Goal: Book appointment/travel/reservation

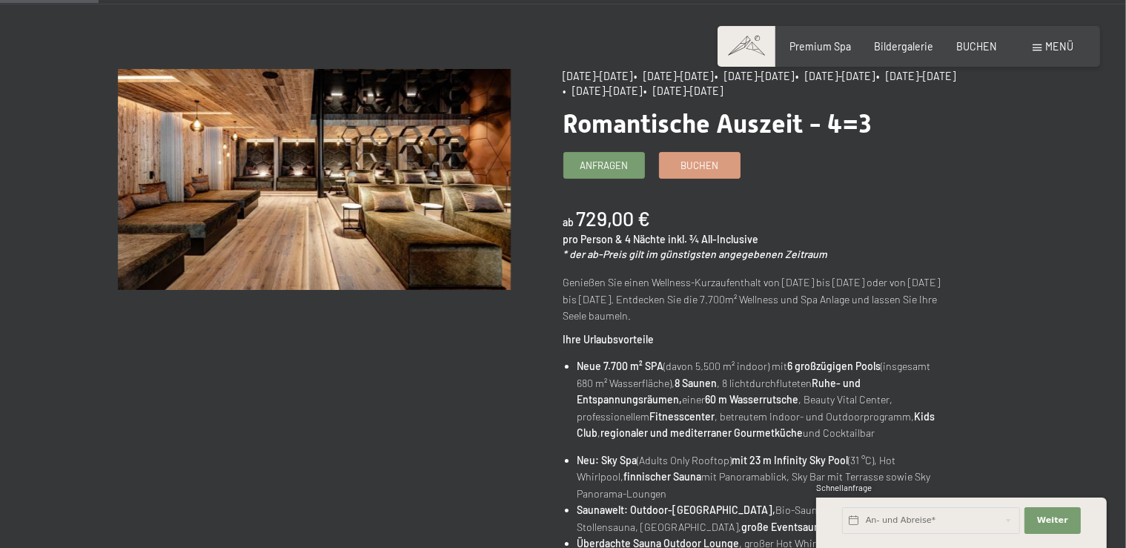
scroll to position [136, 0]
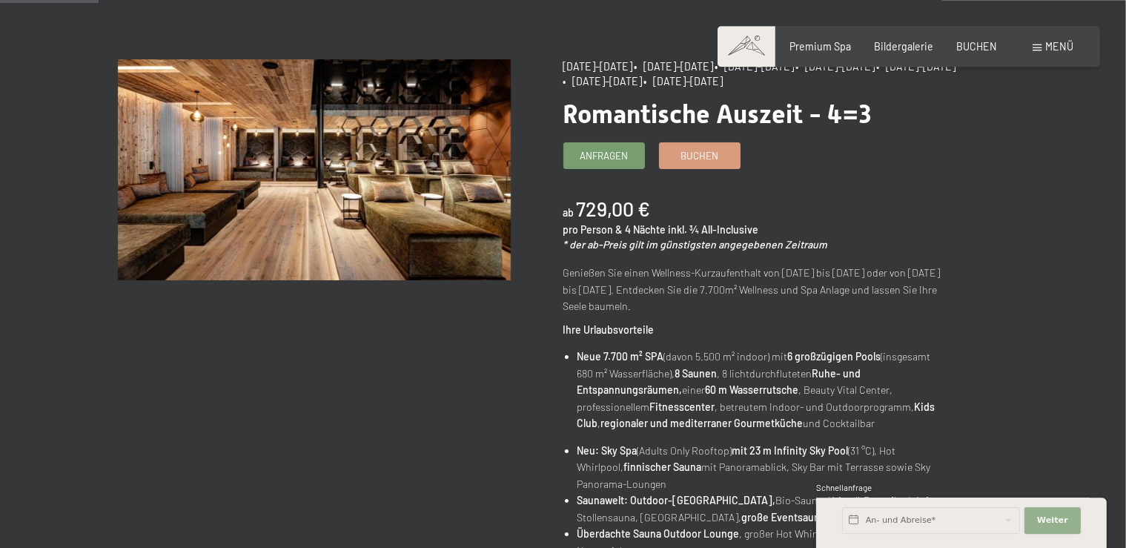
click at [1055, 520] on span "Weiter" at bounding box center [1052, 520] width 31 height 12
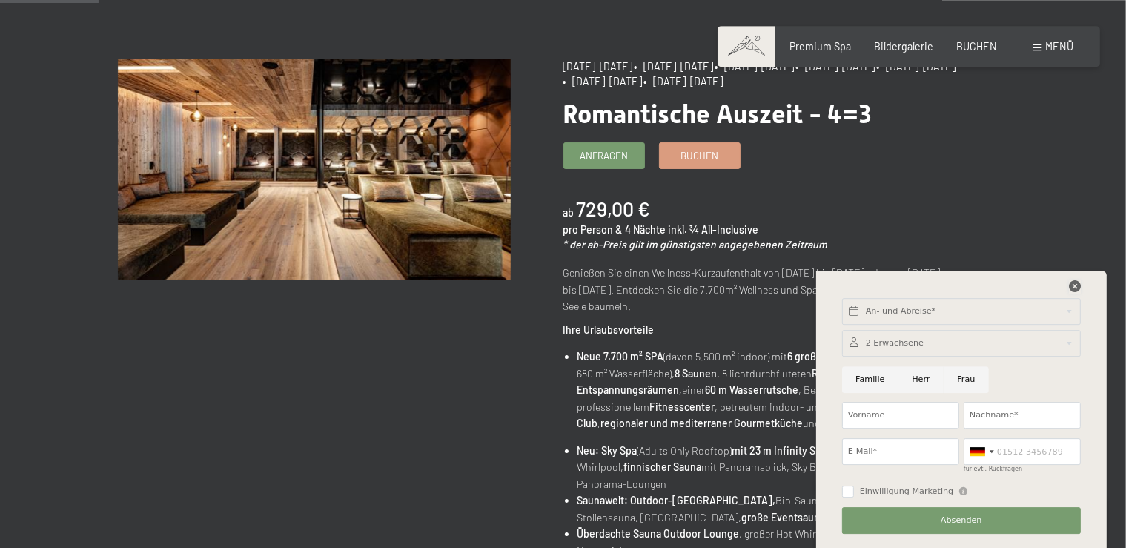
click at [1073, 283] on icon at bounding box center [1075, 286] width 12 height 12
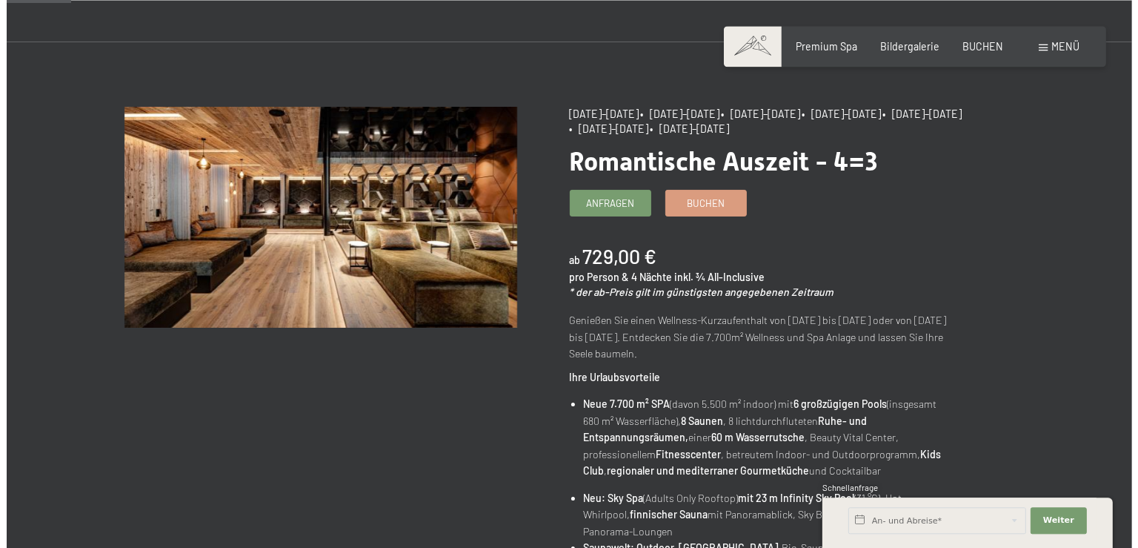
scroll to position [0, 0]
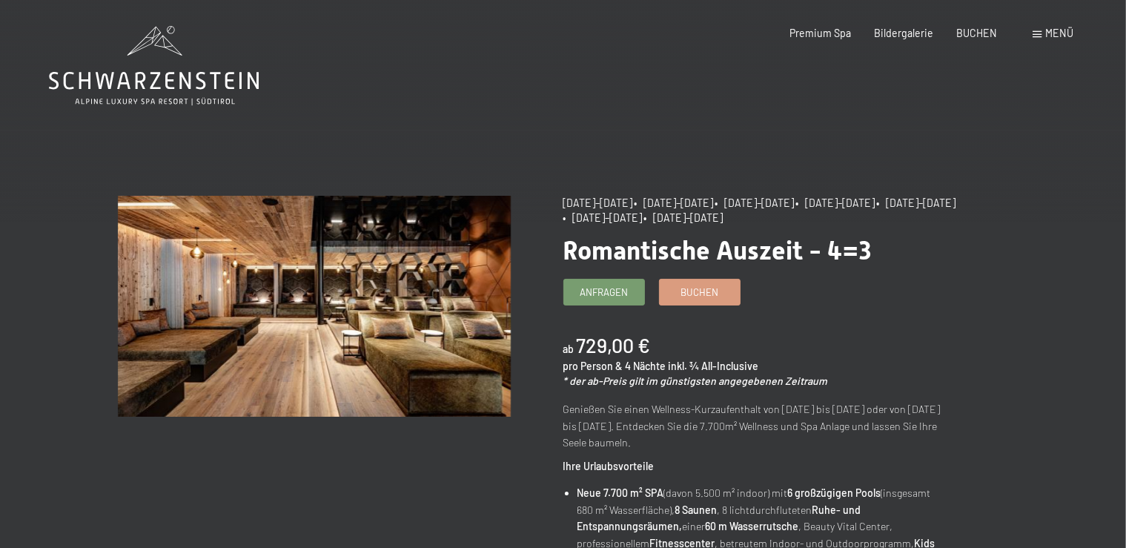
click at [1042, 34] on span at bounding box center [1037, 34] width 9 height 7
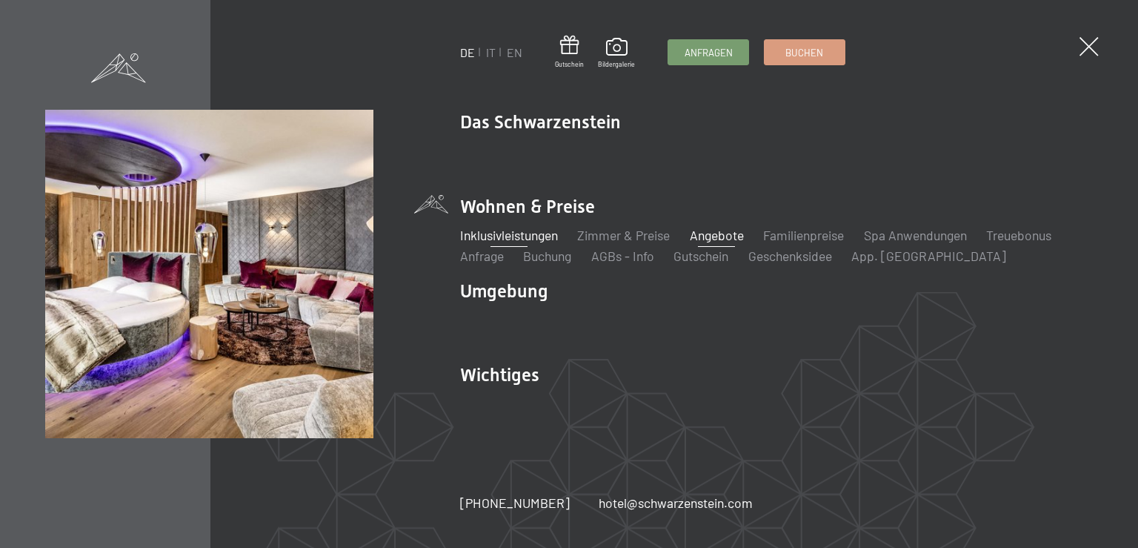
click at [519, 236] on link "Inklusivleistungen" at bounding box center [509, 235] width 98 height 16
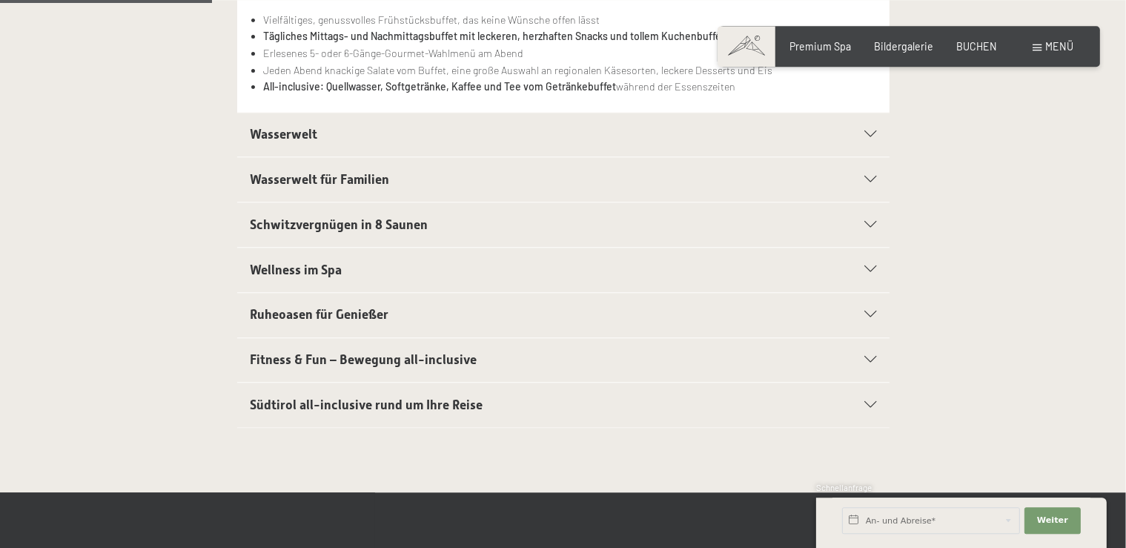
scroll to position [474, 0]
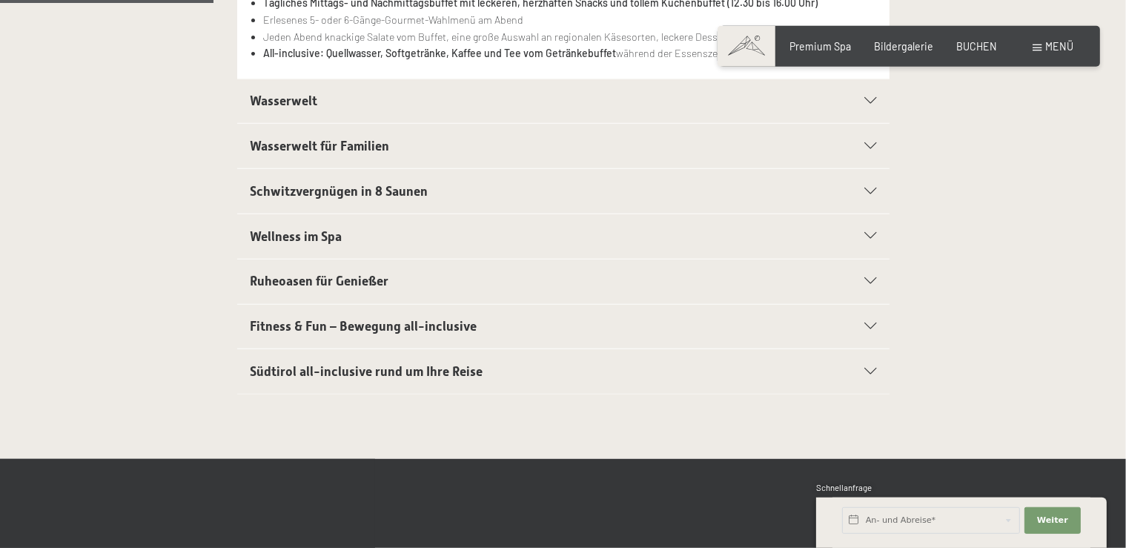
click at [876, 96] on section "Wasserwelt Sport-Pool mit 25 m langem Outdoor-Panorama-Sportpool (30° C) Sauna …" at bounding box center [563, 102] width 652 height 46
click at [873, 99] on icon at bounding box center [870, 101] width 12 height 7
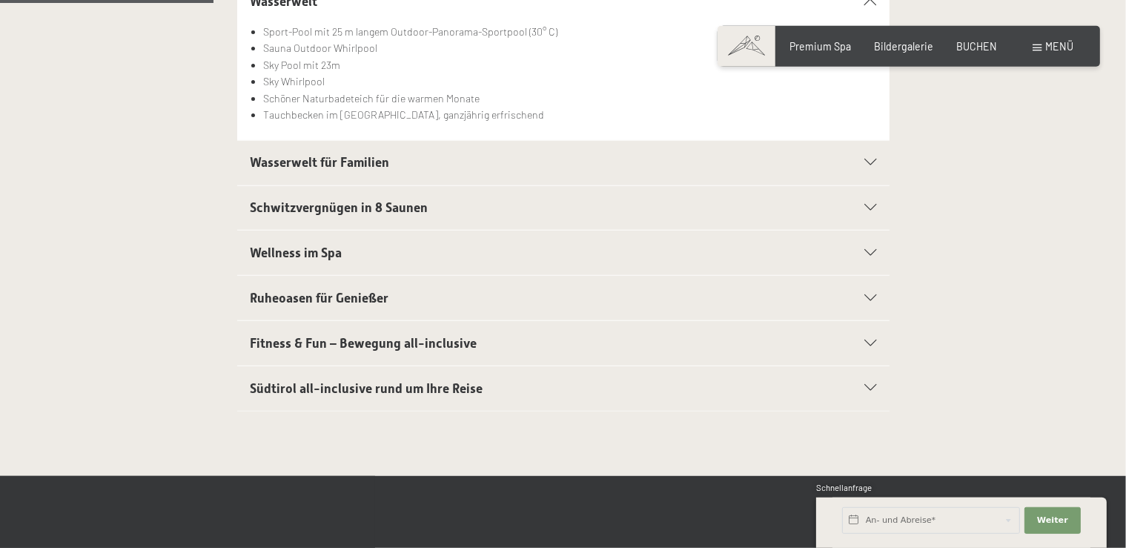
scroll to position [459, 0]
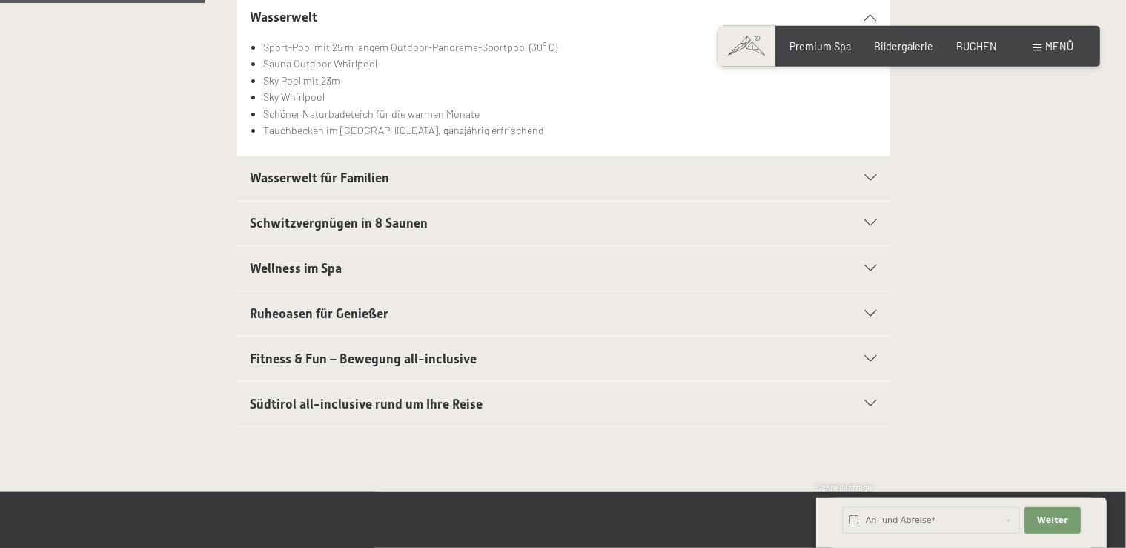
click at [500, 181] on h2 "Wasserwelt für Familien" at bounding box center [531, 178] width 563 height 19
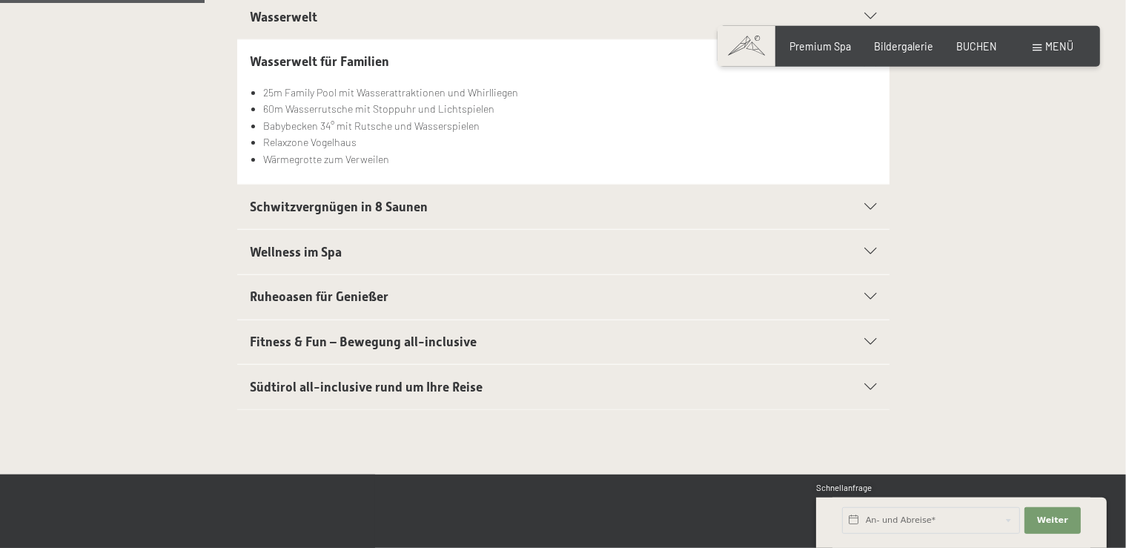
click at [365, 201] on span "Schwitzvergnügen in 8 Saunen" at bounding box center [339, 206] width 178 height 15
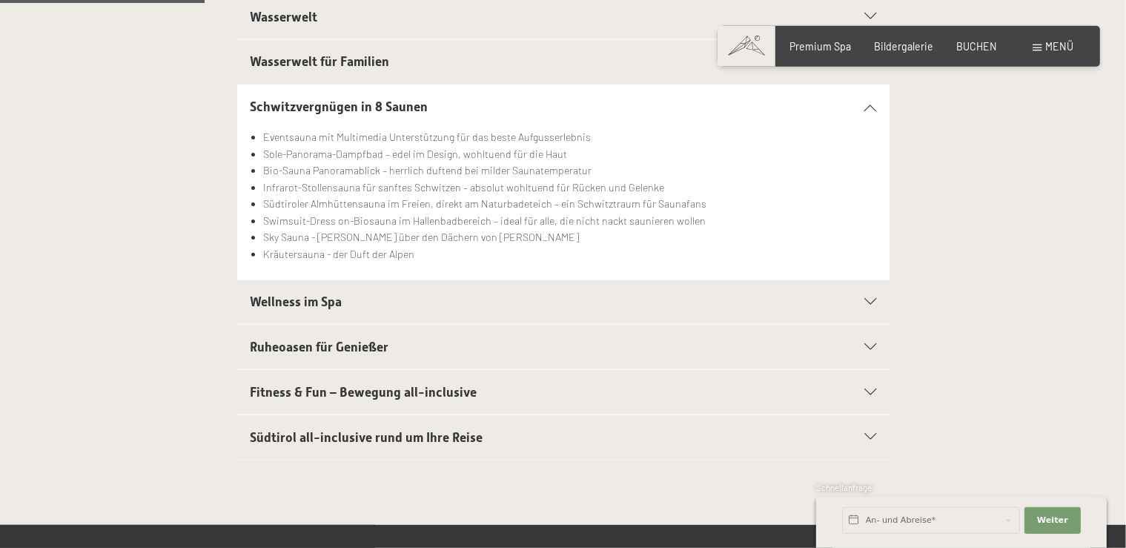
click at [374, 308] on h2 "Wellness im Spa" at bounding box center [531, 302] width 563 height 19
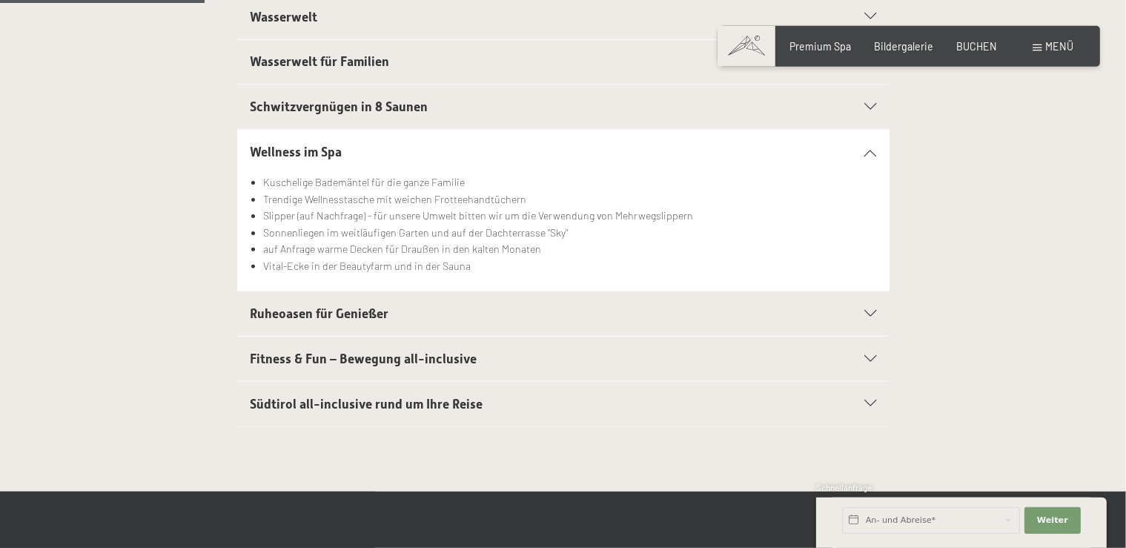
click at [571, 400] on h2 "Südtirol all-inclusive rund um Ihre Reise" at bounding box center [531, 404] width 563 height 19
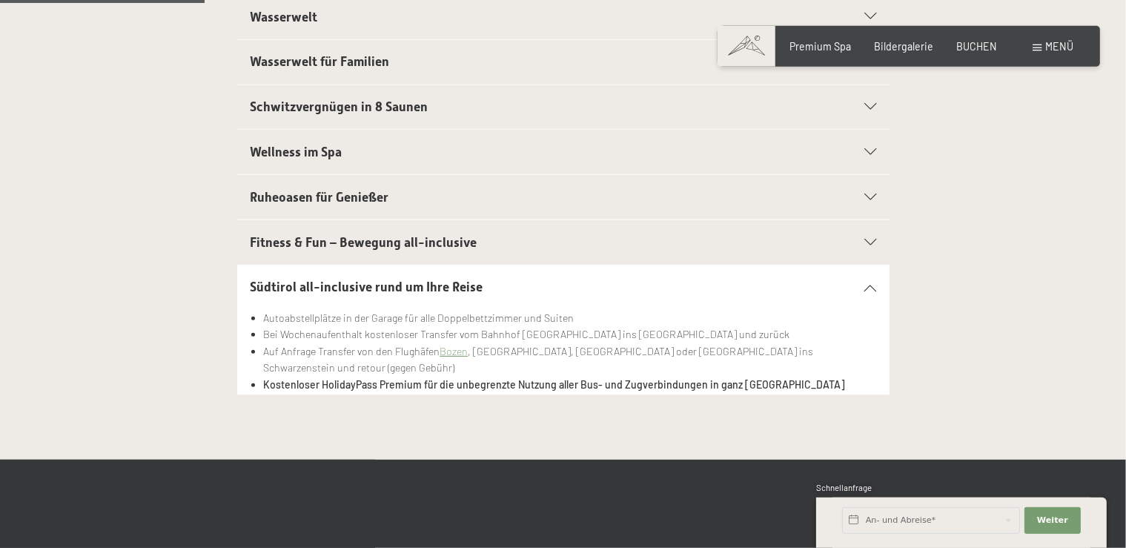
click at [867, 285] on icon at bounding box center [870, 287] width 12 height 7
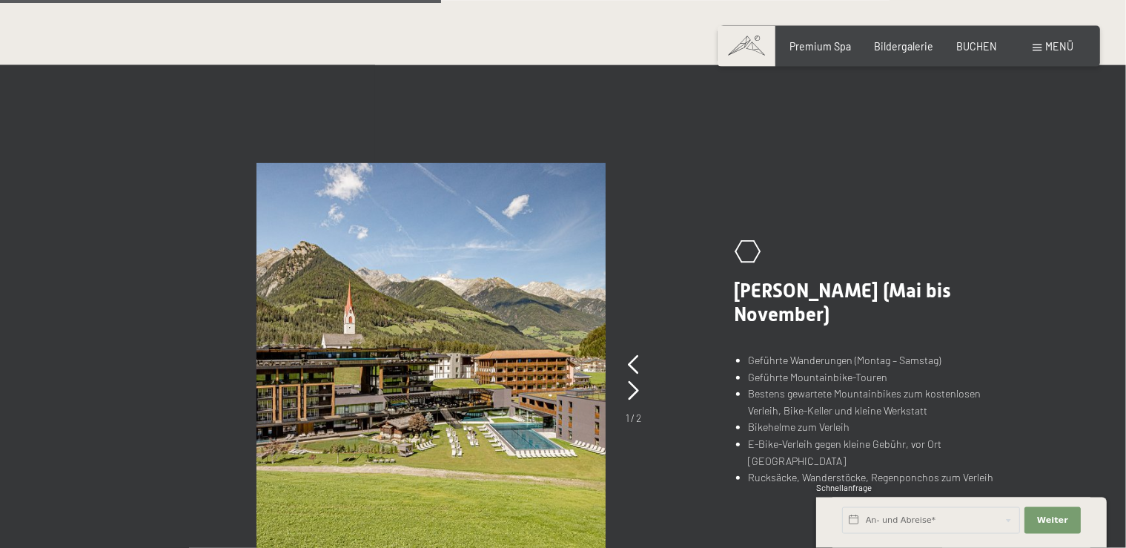
scroll to position [964, 0]
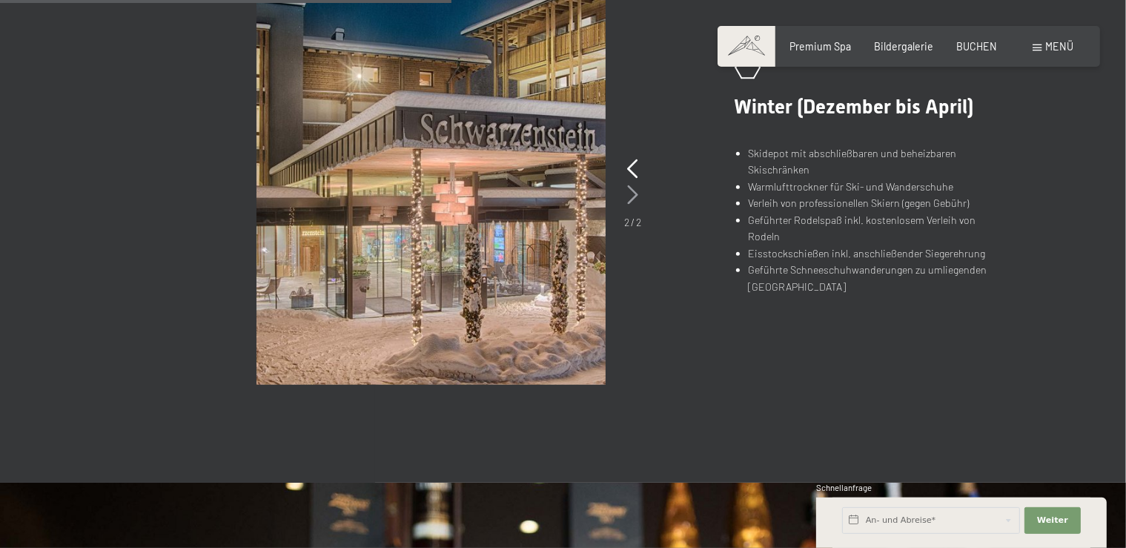
click at [634, 193] on icon at bounding box center [632, 194] width 11 height 19
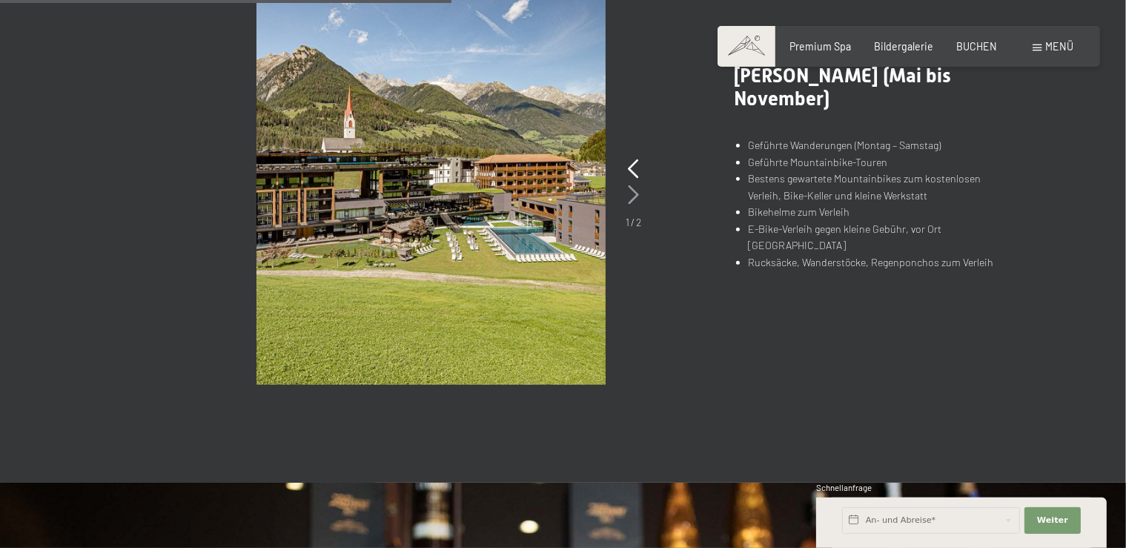
click at [634, 193] on icon at bounding box center [633, 194] width 11 height 19
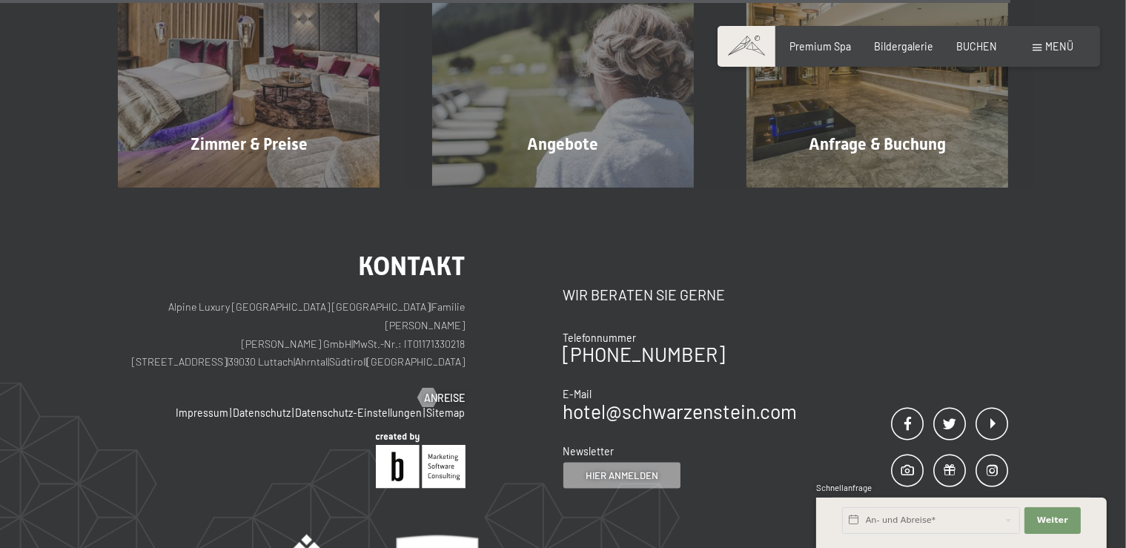
scroll to position [2216, 0]
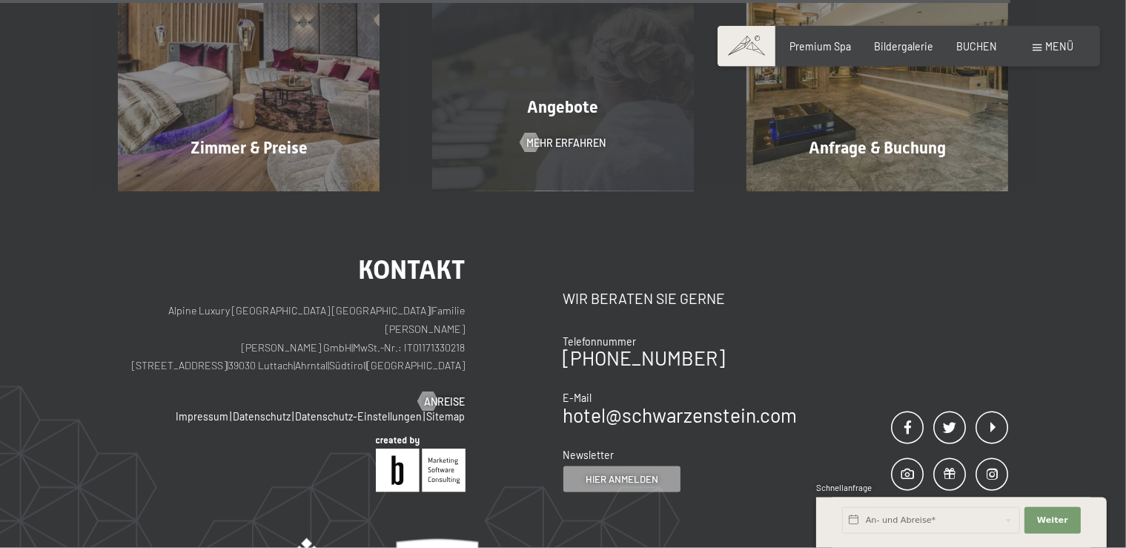
click at [558, 149] on div "Angebote Mehr erfahren" at bounding box center [563, 60] width 314 height 262
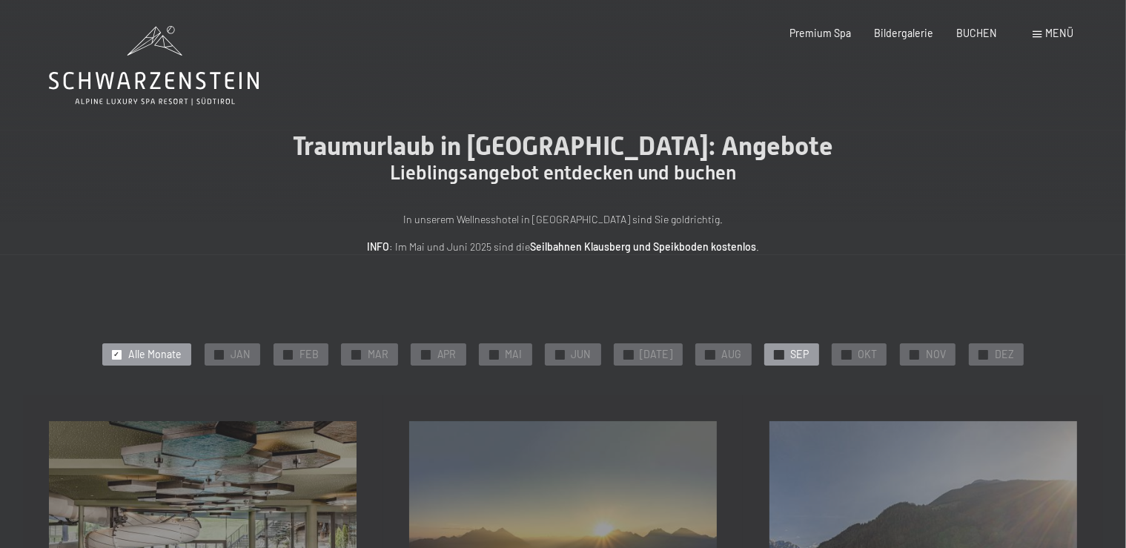
click at [774, 350] on div at bounding box center [779, 355] width 10 height 10
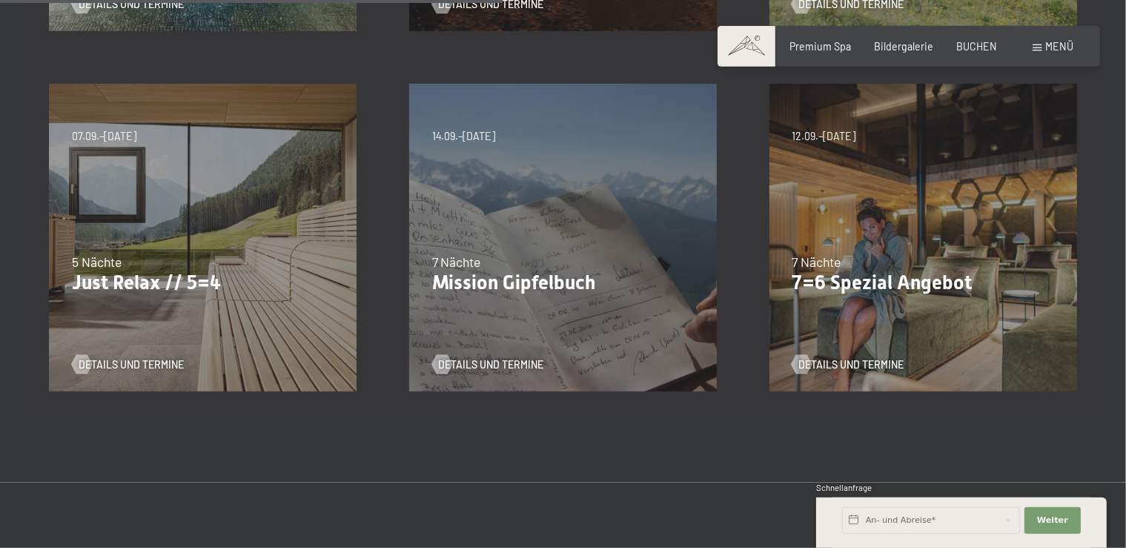
scroll to position [684, 0]
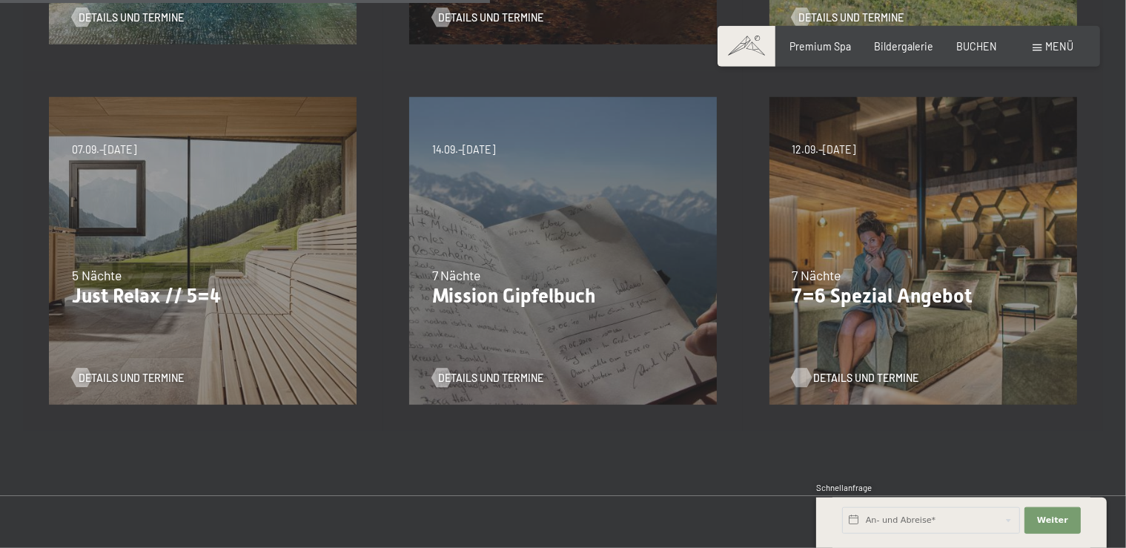
click at [827, 378] on span "Details und Termine" at bounding box center [865, 378] width 105 height 15
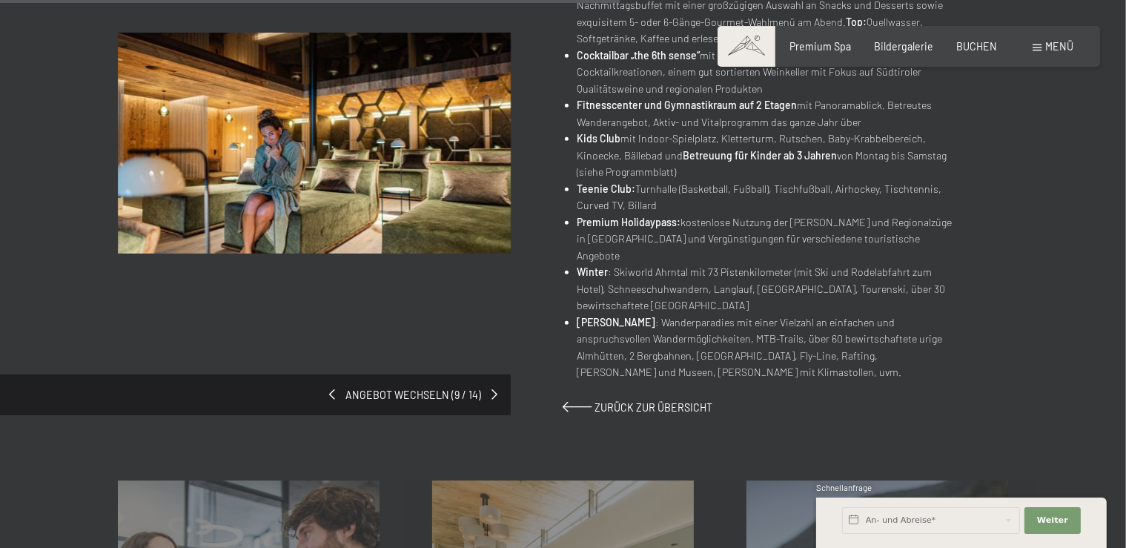
scroll to position [882, 0]
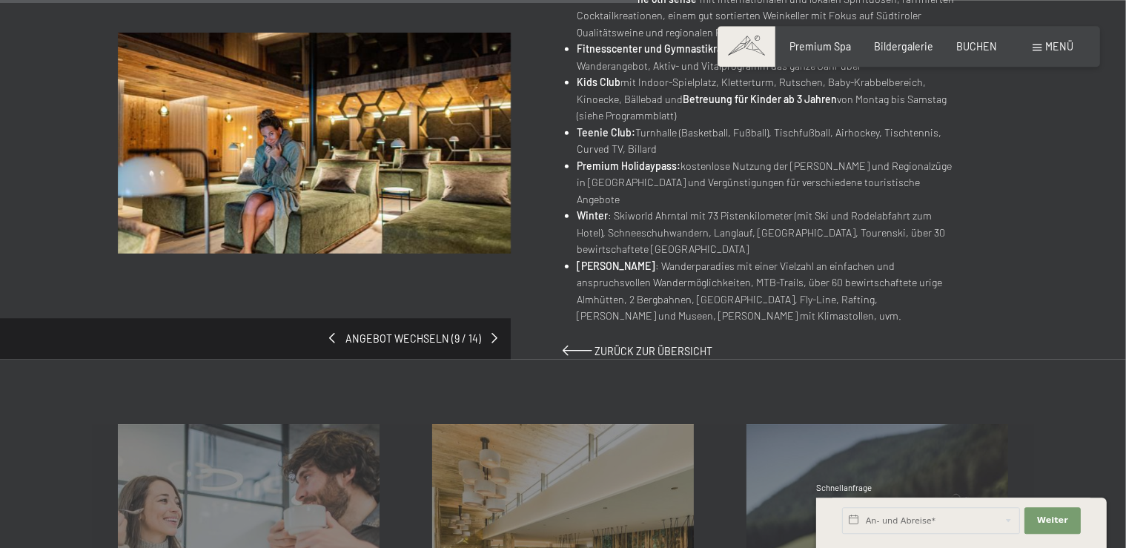
click at [342, 331] on span "Angebot wechseln (9 / 14)" at bounding box center [413, 338] width 156 height 15
click at [339, 331] on span "Angebot wechseln (9 / 14)" at bounding box center [413, 338] width 156 height 15
click at [333, 333] on span at bounding box center [330, 338] width 6 height 10
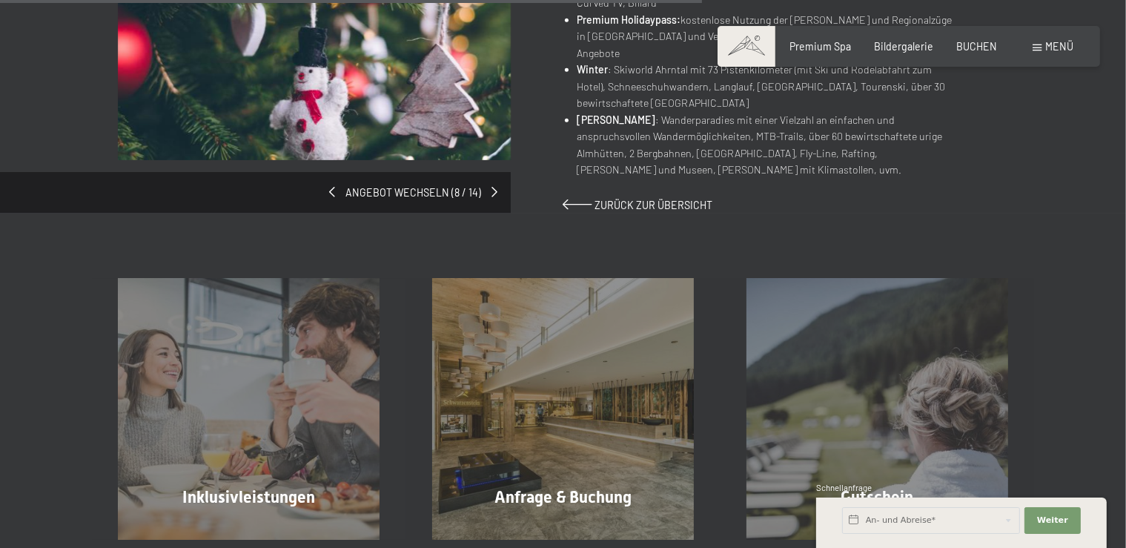
scroll to position [1018, 0]
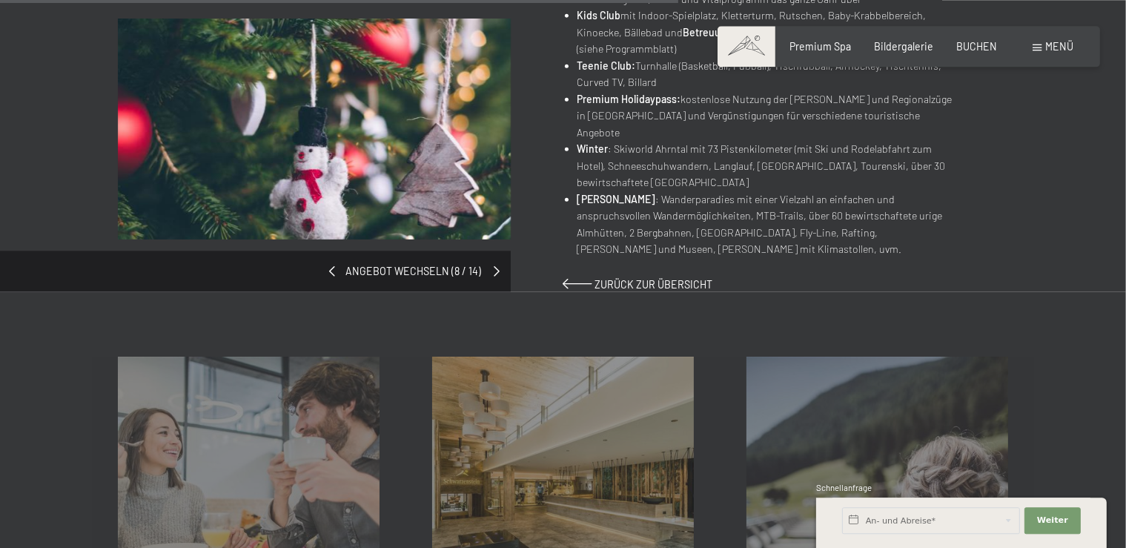
click at [496, 265] on span at bounding box center [497, 270] width 6 height 10
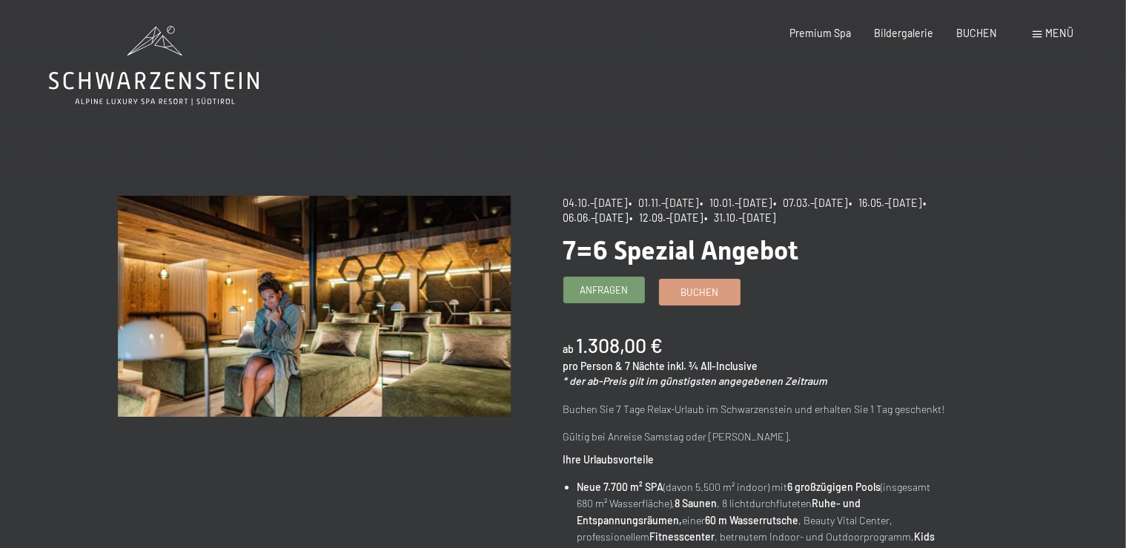
click at [602, 290] on span "Anfragen" at bounding box center [604, 289] width 48 height 13
click at [715, 286] on span "Buchen" at bounding box center [699, 289] width 38 height 13
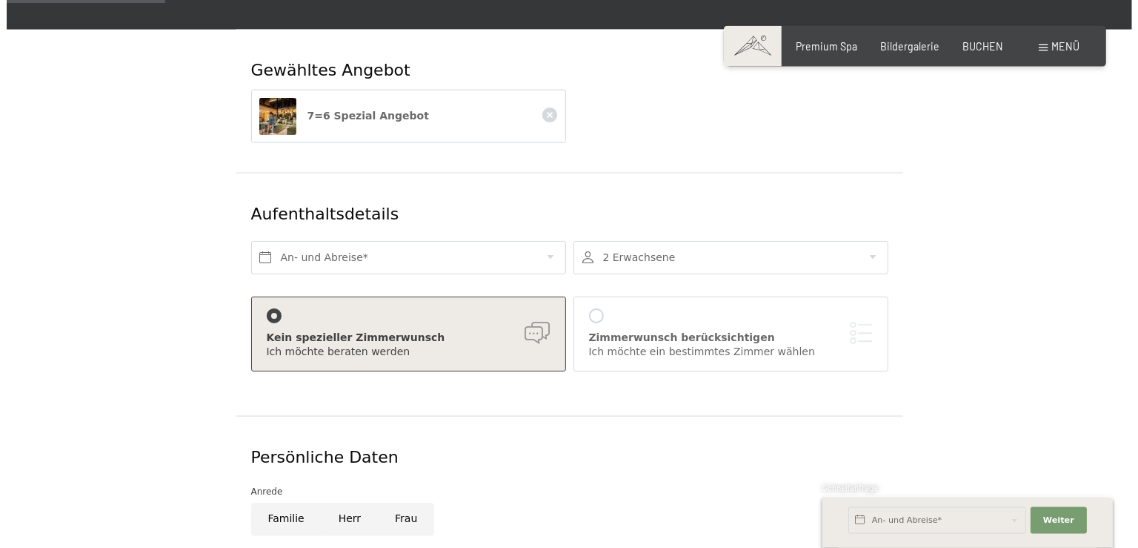
scroll to position [210, 0]
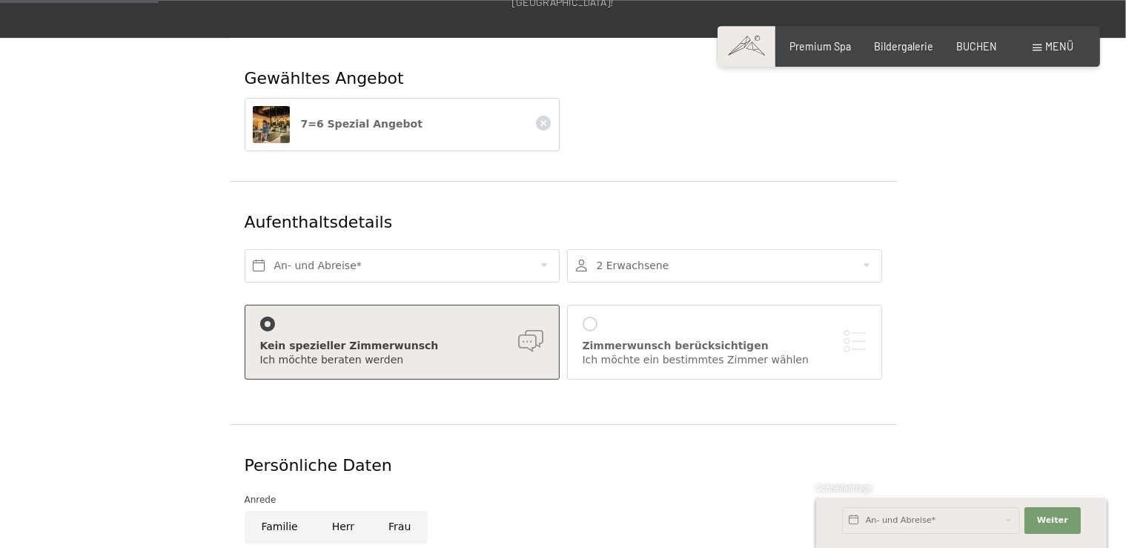
click at [760, 339] on div "Zimmerwunsch berücksichtigen" at bounding box center [725, 346] width 284 height 15
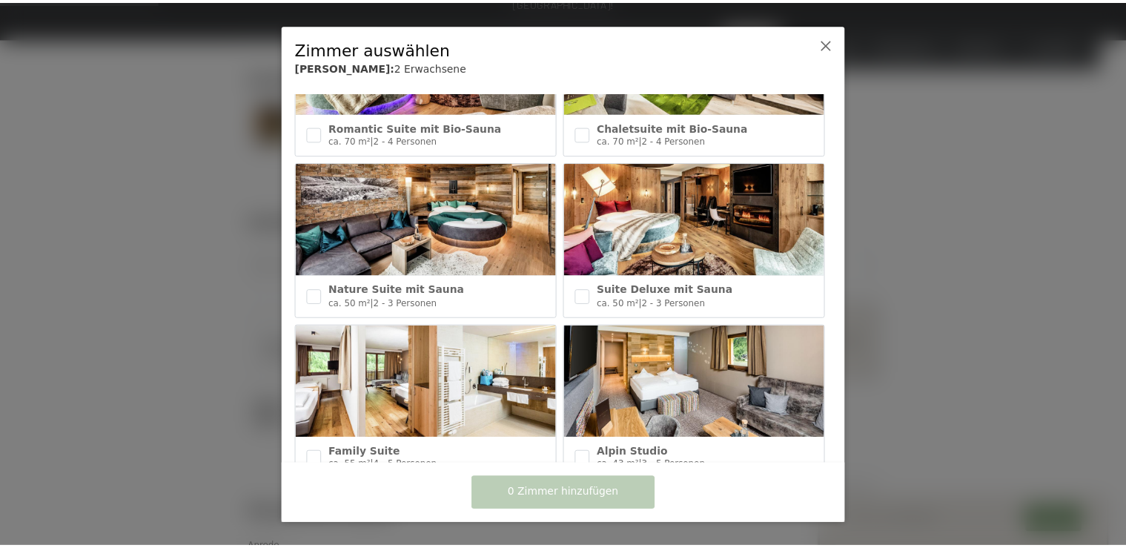
scroll to position [267, 0]
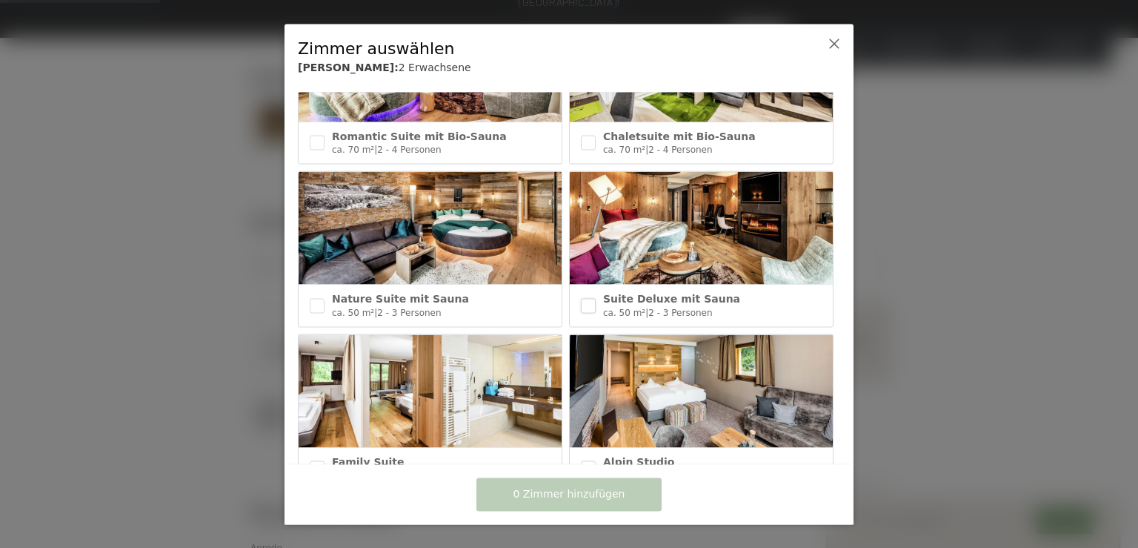
click at [588, 298] on input "checkbox" at bounding box center [588, 305] width 15 height 15
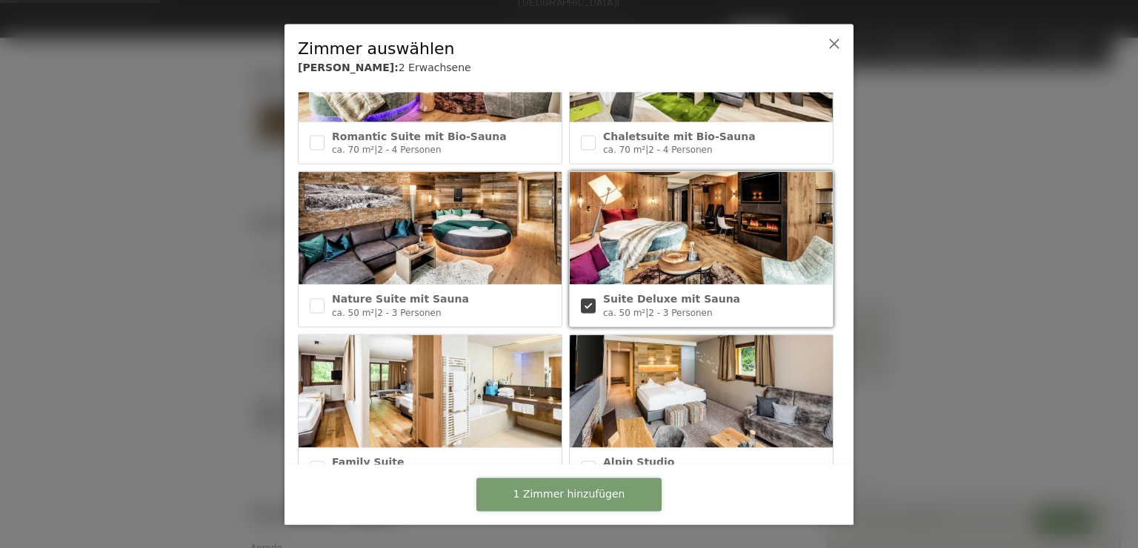
click at [586, 496] on span "1 Zimmer hinzufügen" at bounding box center [570, 494] width 112 height 15
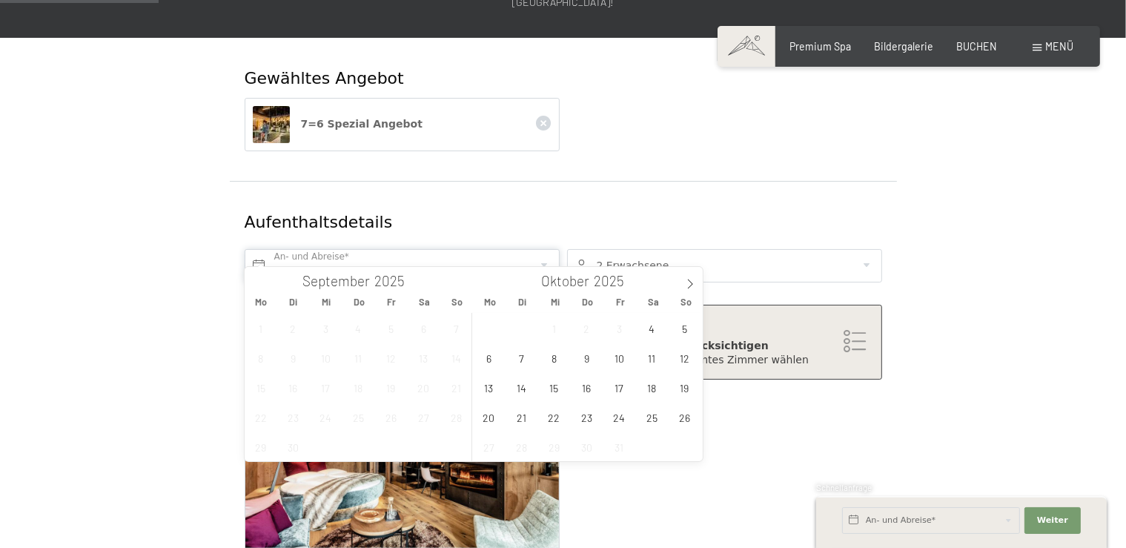
click at [354, 249] on input "text" at bounding box center [402, 265] width 315 height 33
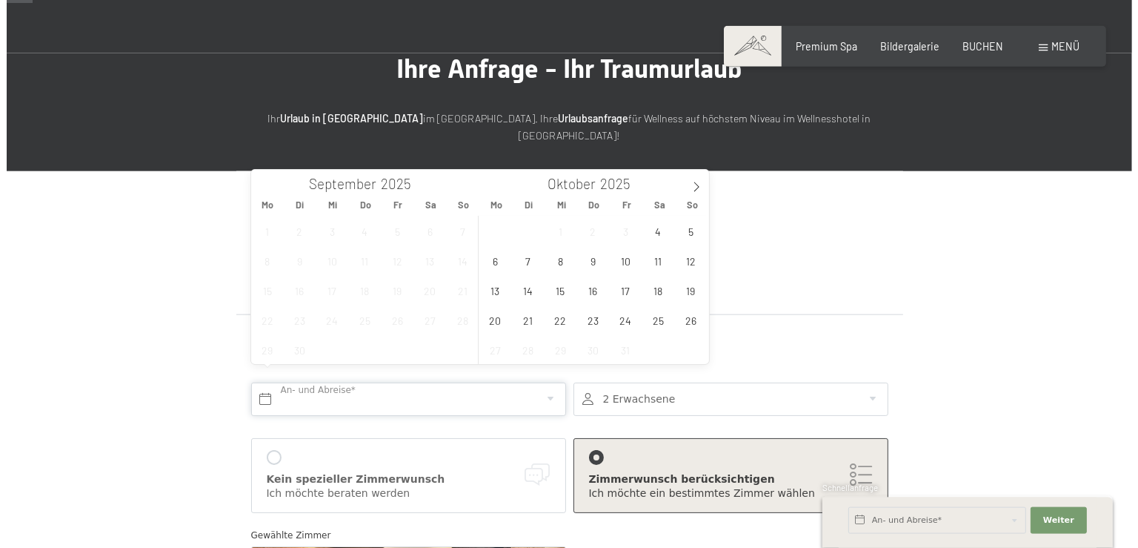
scroll to position [78, 0]
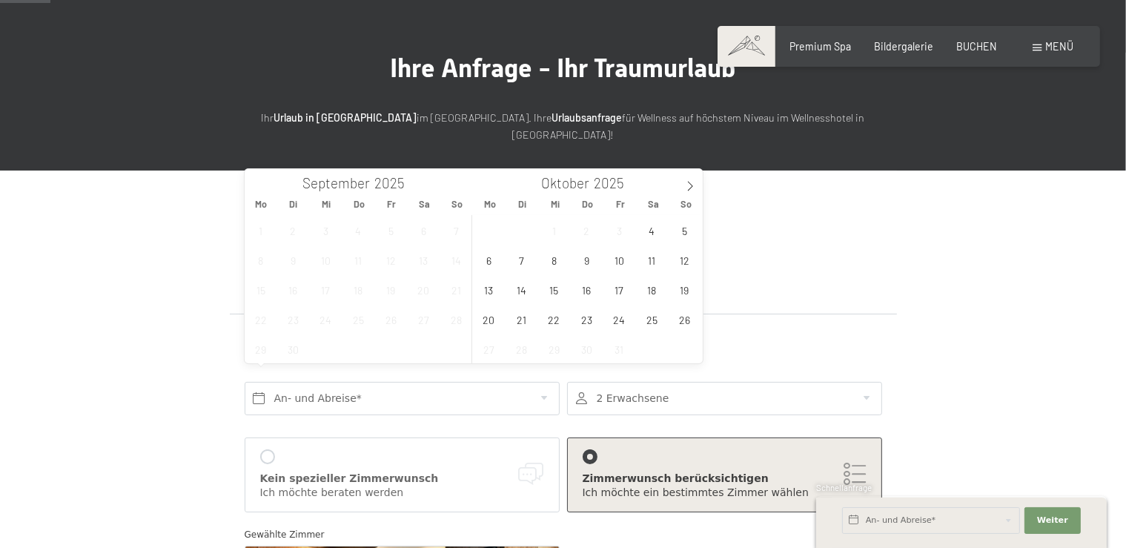
click at [391, 284] on span "19" at bounding box center [391, 289] width 29 height 29
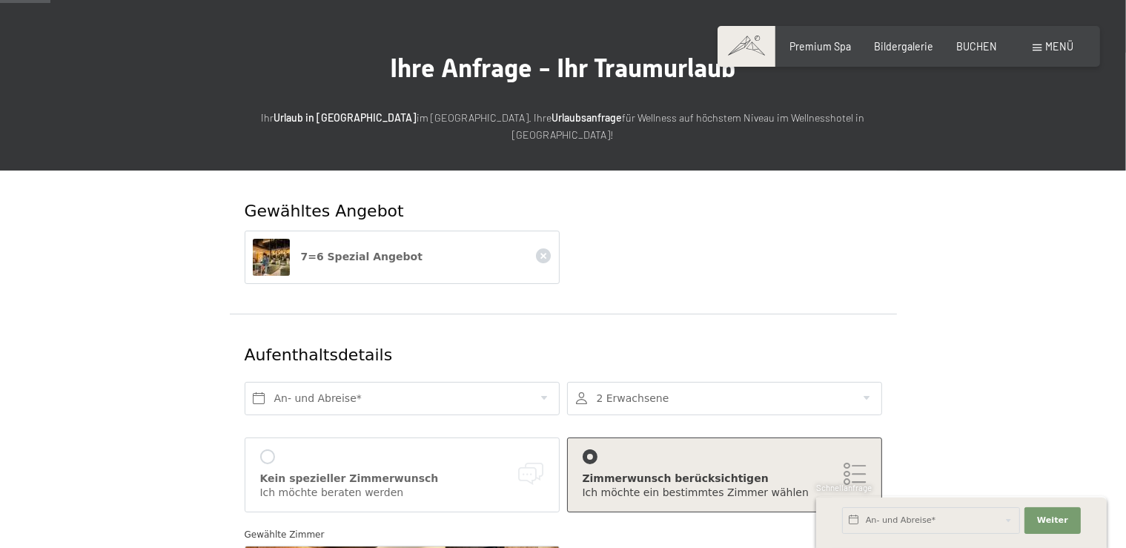
click at [595, 449] on div at bounding box center [590, 456] width 15 height 15
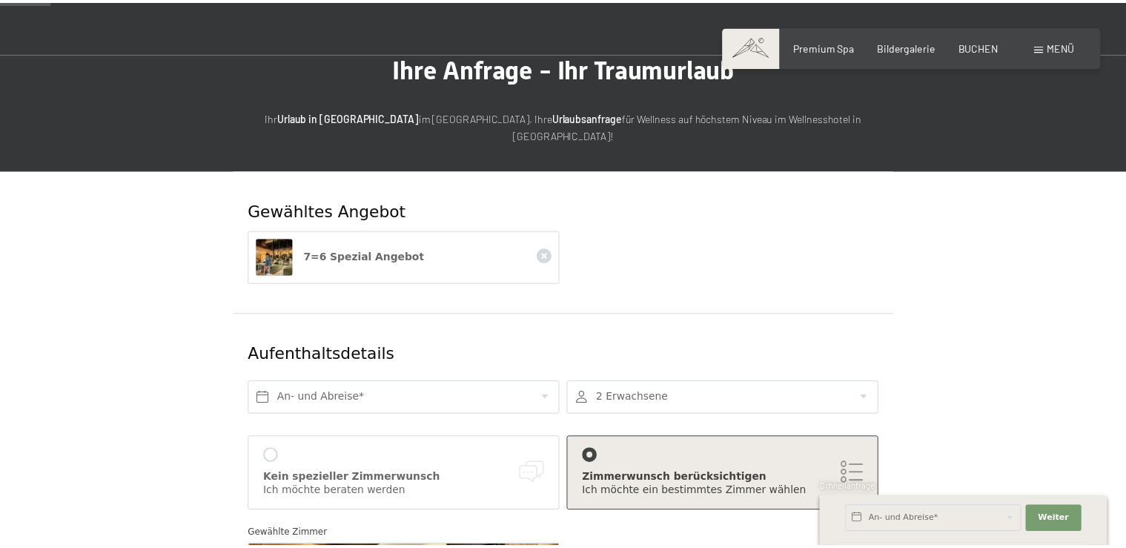
scroll to position [267, 0]
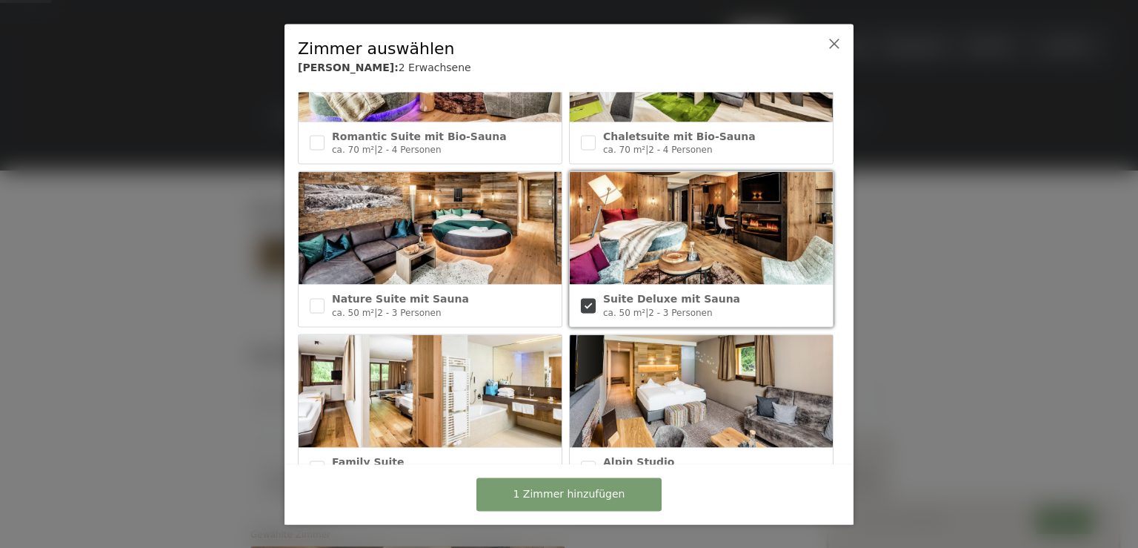
click at [584, 305] on input "checkbox" at bounding box center [588, 305] width 15 height 15
checkbox input "false"
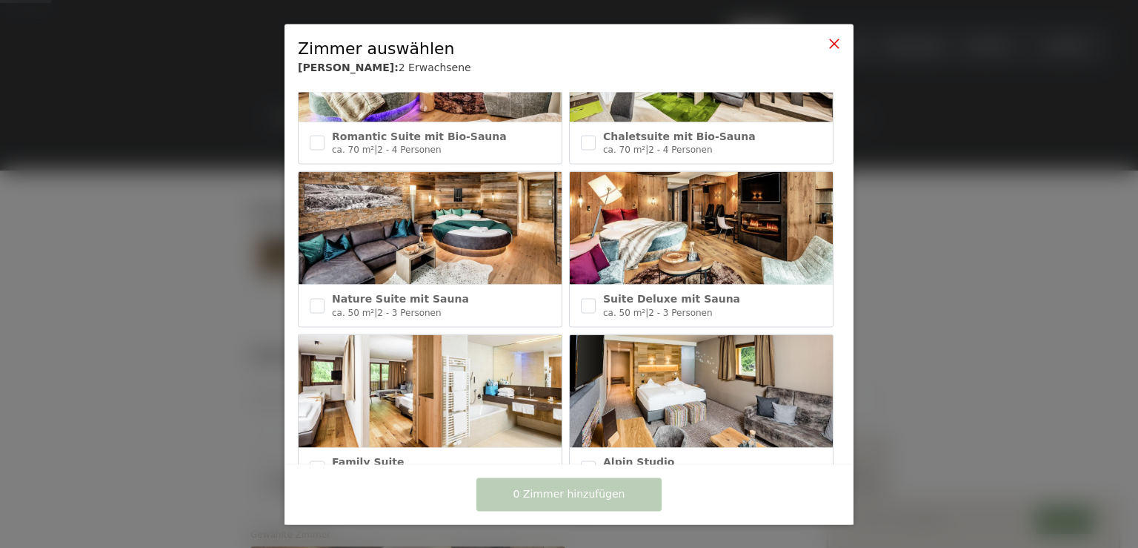
click at [832, 43] on icon at bounding box center [835, 43] width 12 height 12
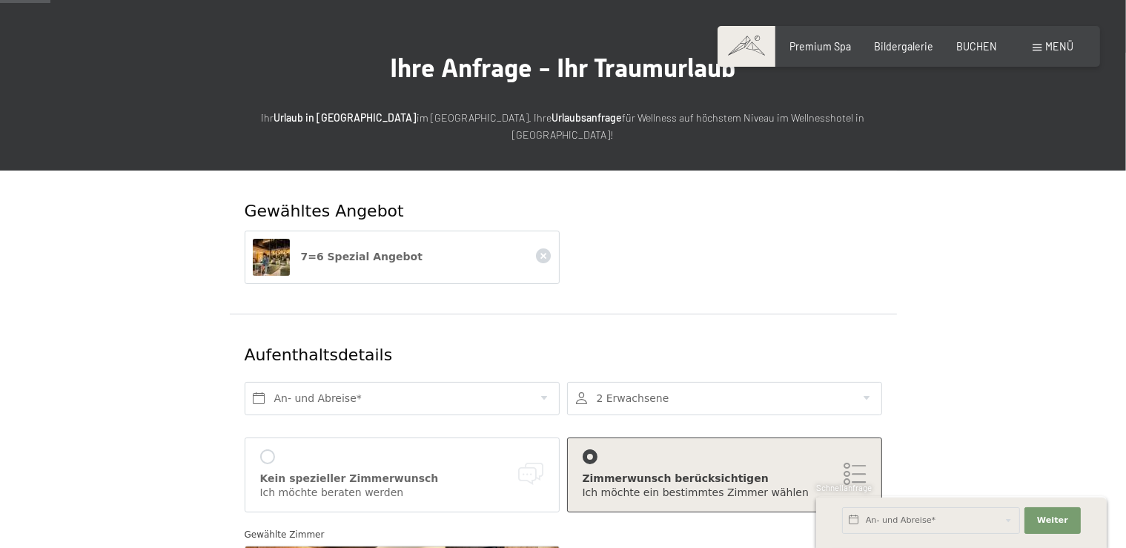
click at [272, 449] on div at bounding box center [267, 456] width 15 height 15
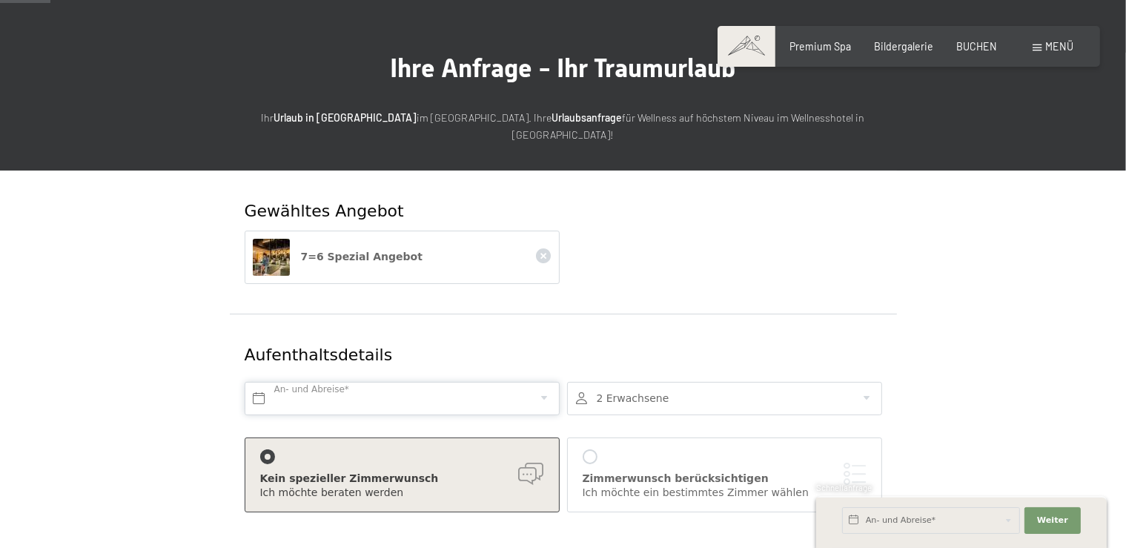
click at [355, 383] on input "text" at bounding box center [402, 398] width 315 height 33
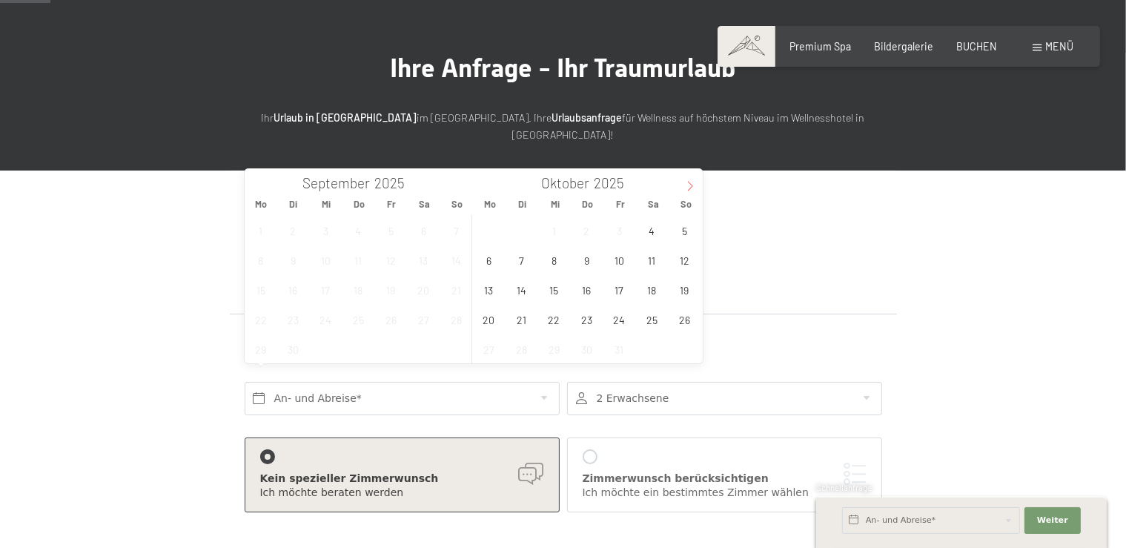
click at [693, 185] on icon at bounding box center [690, 186] width 10 height 10
click at [259, 183] on icon at bounding box center [257, 186] width 10 height 10
click at [259, 184] on div "Oktober 2025" at bounding box center [359, 181] width 229 height 25
click at [259, 184] on div "September 2025" at bounding box center [359, 181] width 229 height 25
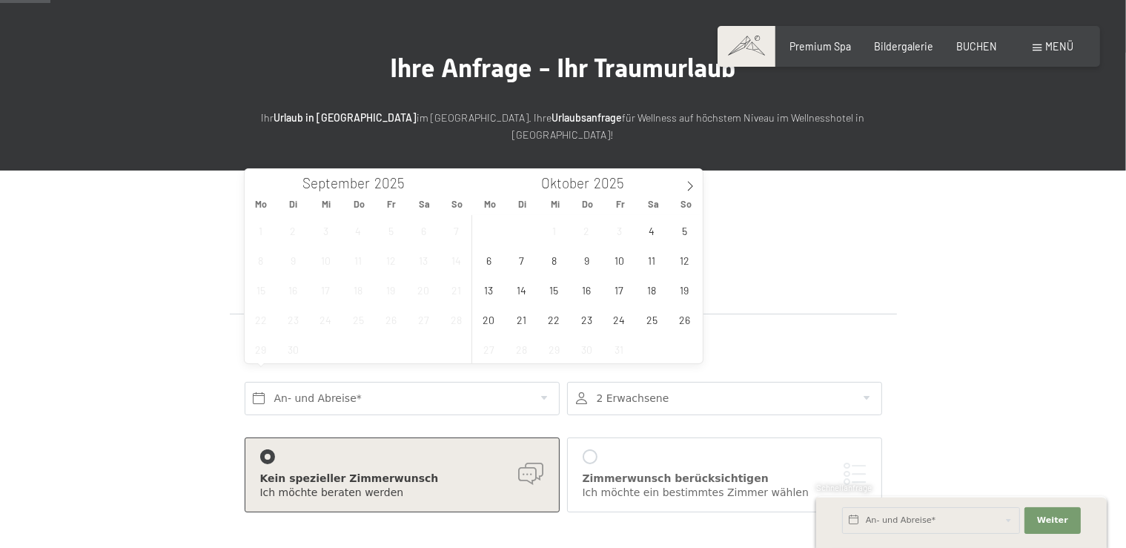
click at [259, 184] on div "September 2025" at bounding box center [359, 181] width 229 height 25
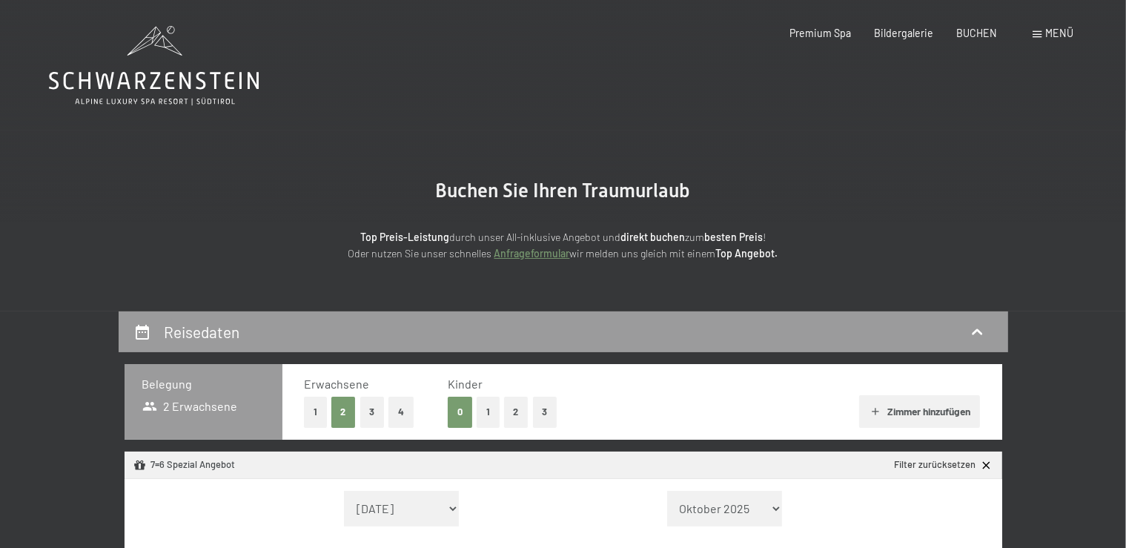
select select "[DATE]"
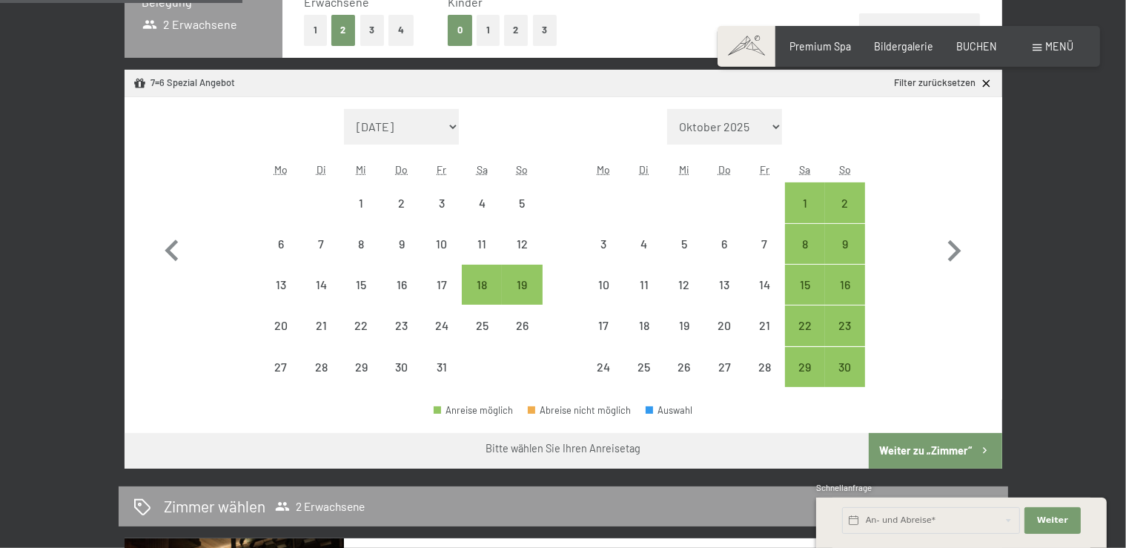
scroll to position [365, 0]
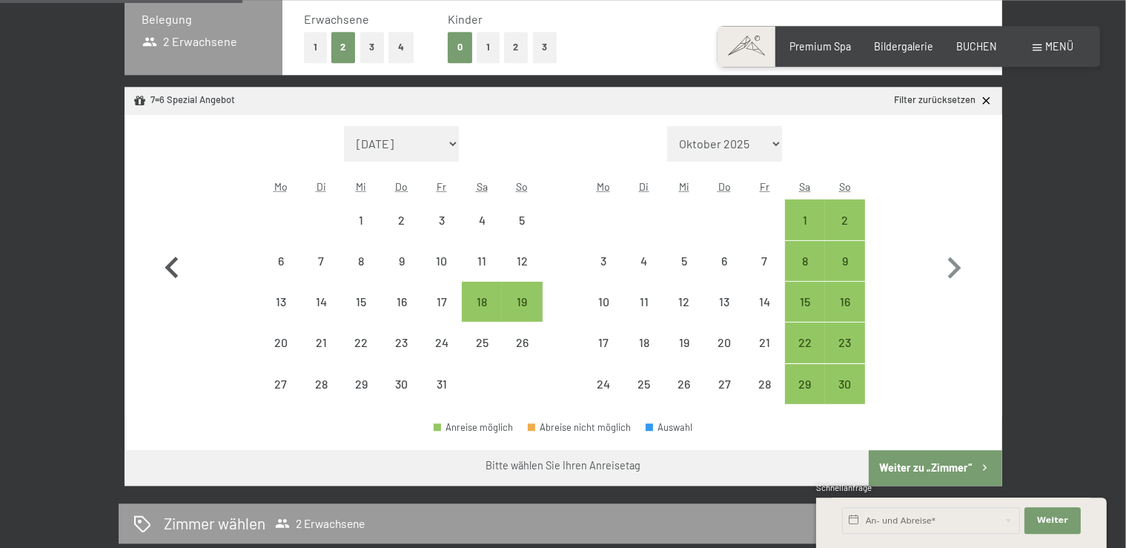
click at [176, 260] on icon "button" at bounding box center [171, 266] width 13 height 21
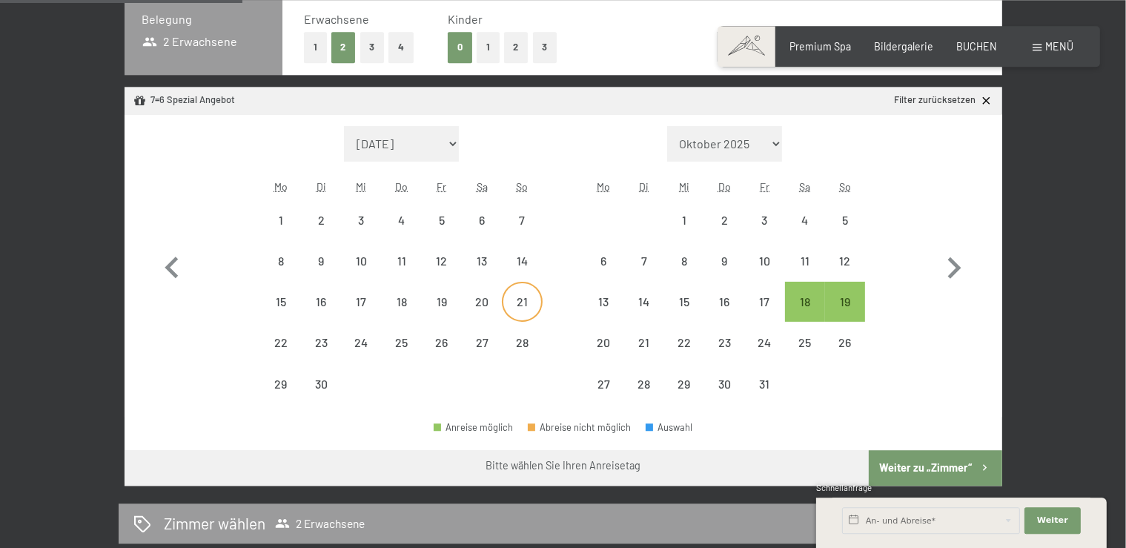
click at [522, 302] on div "21" at bounding box center [521, 314] width 37 height 37
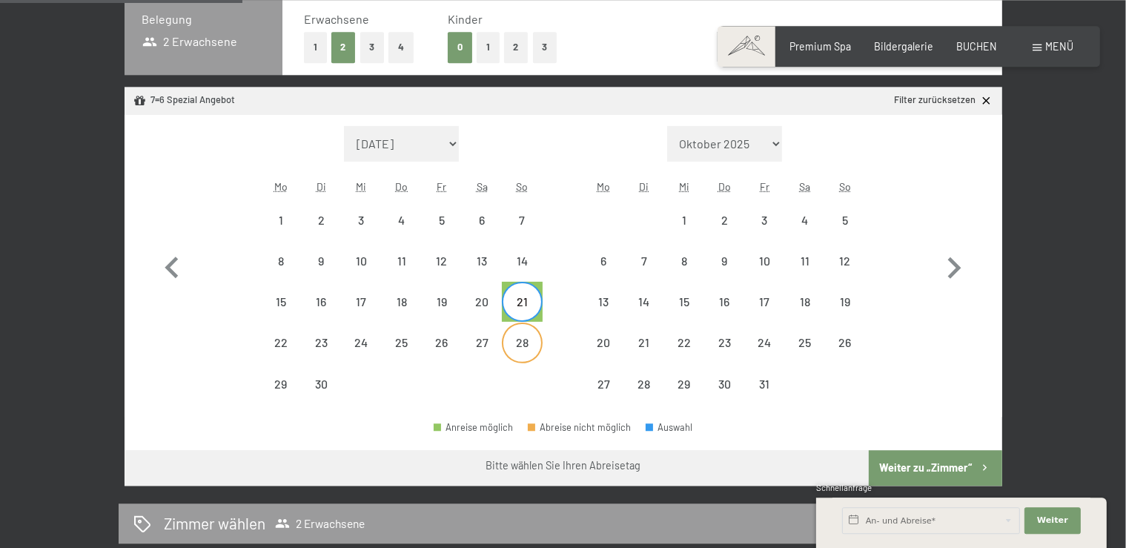
click at [520, 344] on div "28" at bounding box center [521, 355] width 37 height 37
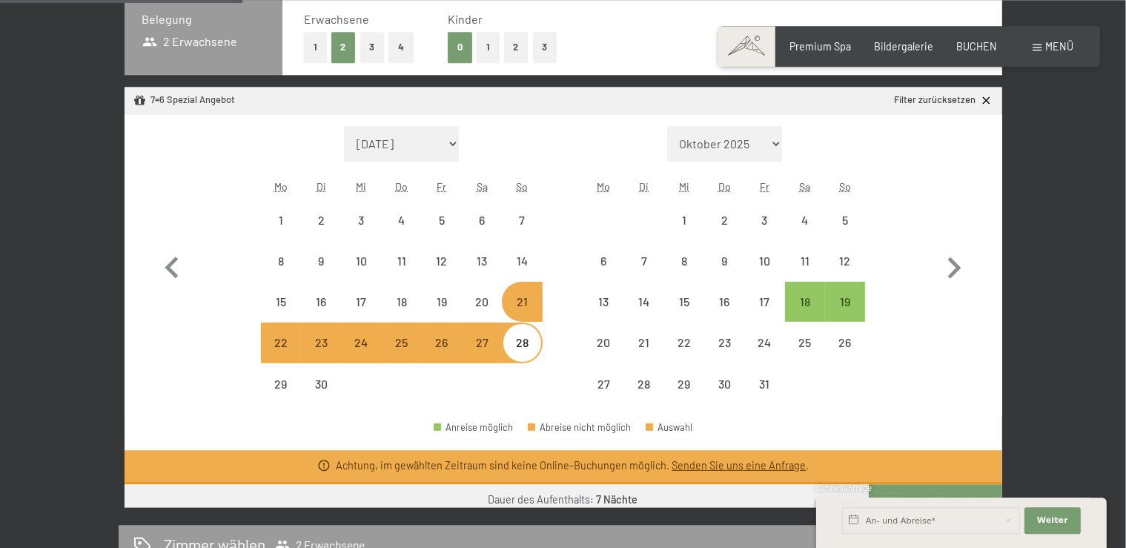
select select "[DATE]"
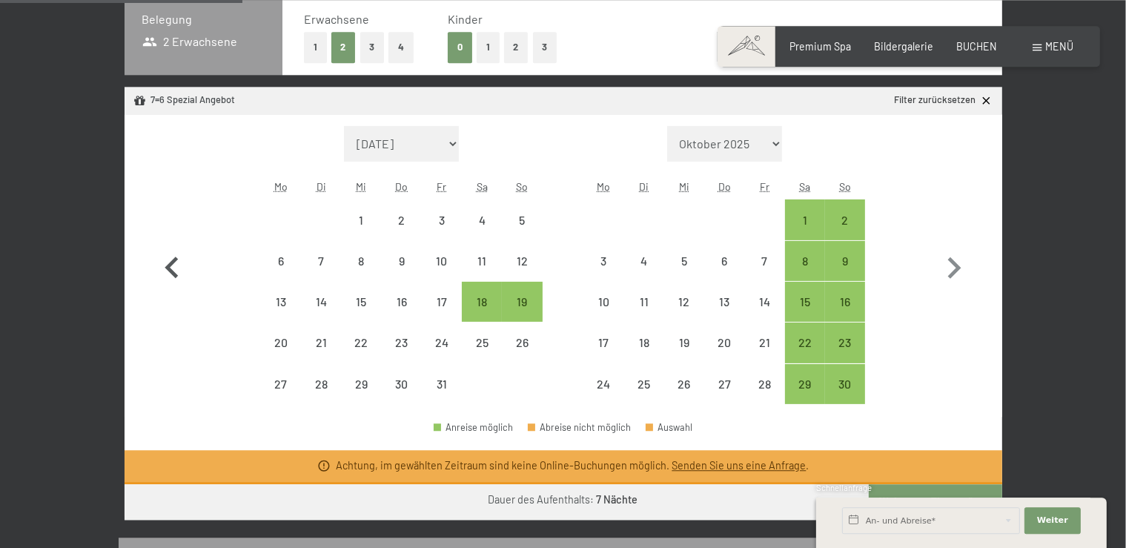
click at [170, 262] on icon "button" at bounding box center [171, 268] width 43 height 43
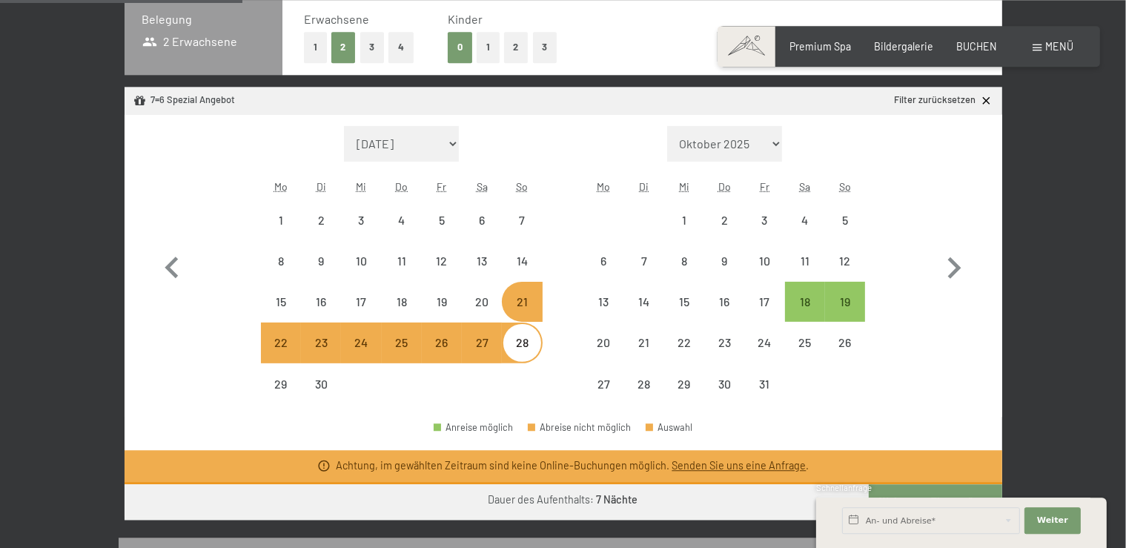
click at [525, 302] on div "21" at bounding box center [521, 314] width 37 height 37
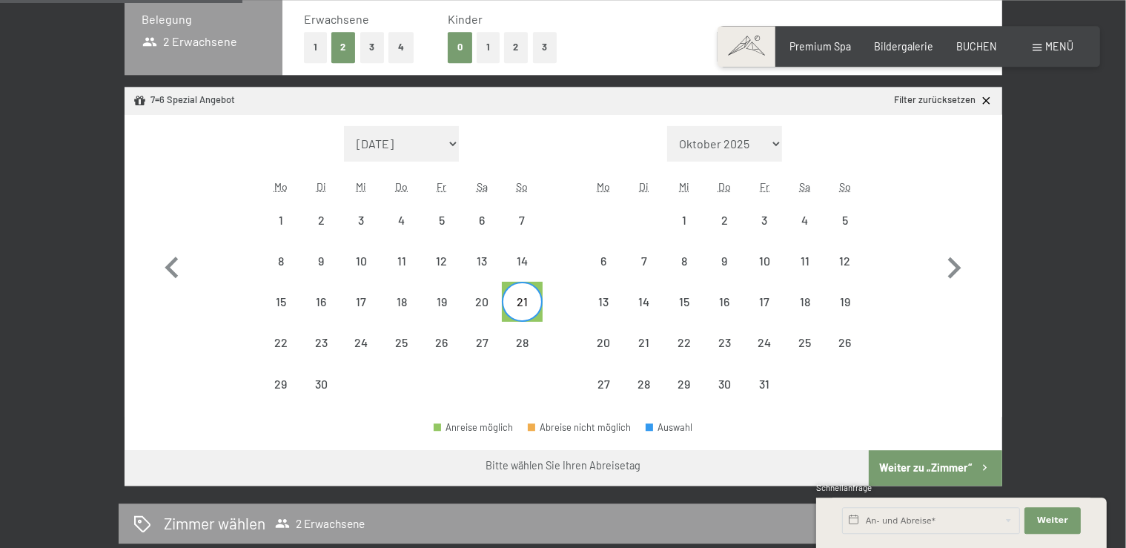
click at [985, 97] on icon at bounding box center [986, 100] width 13 height 13
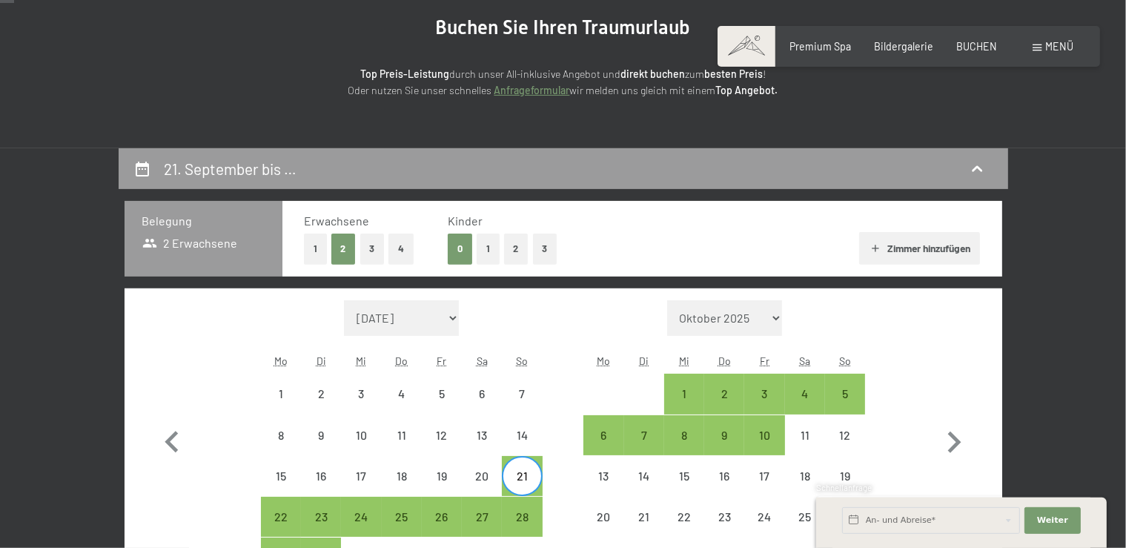
scroll to position [0, 0]
